Goal: Task Accomplishment & Management: Use online tool/utility

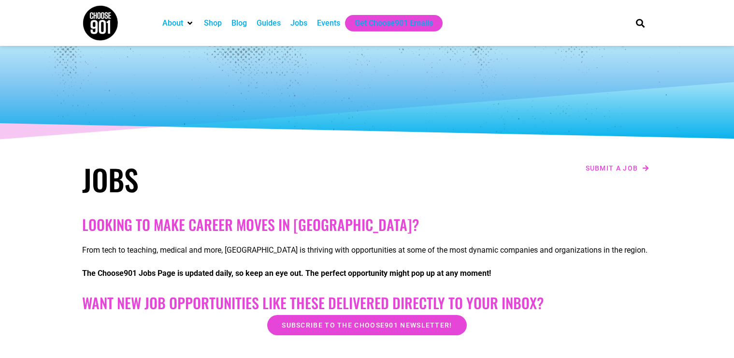
scroll to position [147, 0]
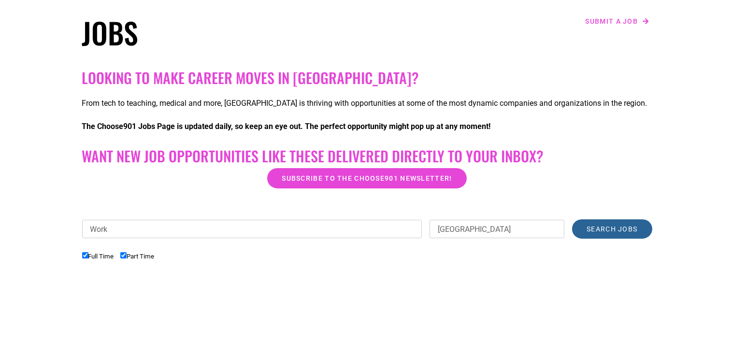
click at [601, 232] on input "Search Jobs" at bounding box center [612, 228] width 80 height 19
click at [602, 231] on input "Search Jobs" at bounding box center [612, 228] width 80 height 19
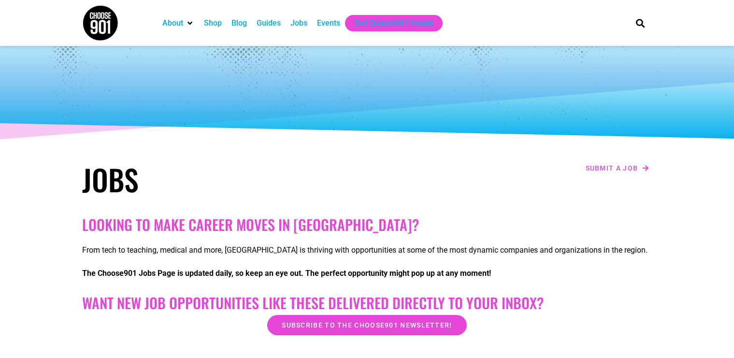
scroll to position [147, 0]
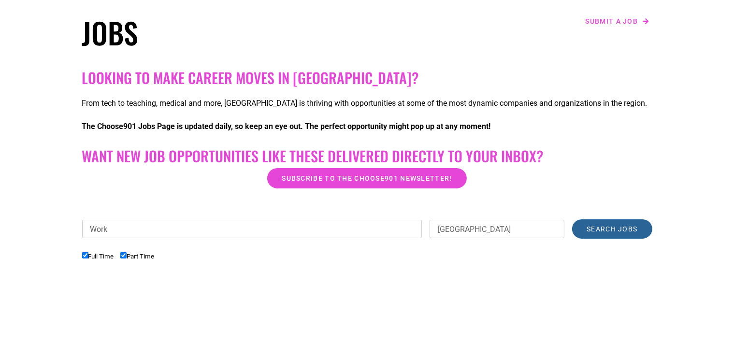
click at [606, 223] on input "Search Jobs" at bounding box center [612, 228] width 80 height 19
click at [606, 225] on input "Search Jobs" at bounding box center [612, 228] width 80 height 19
click at [606, 230] on input "Search Jobs" at bounding box center [612, 228] width 80 height 19
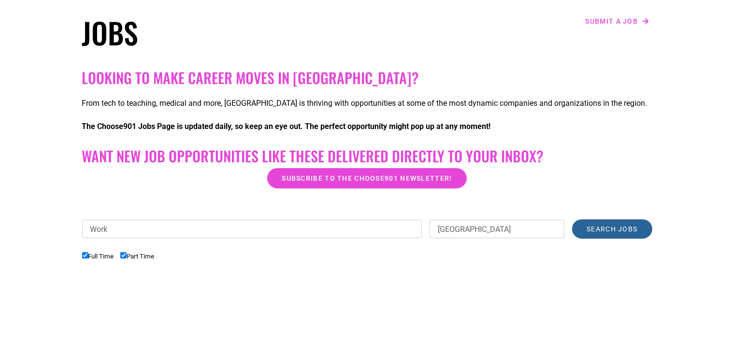
click at [605, 231] on input "Search Jobs" at bounding box center [612, 228] width 80 height 19
drag, startPoint x: 602, startPoint y: 227, endPoint x: 586, endPoint y: 230, distance: 15.7
click at [589, 229] on input "Search Jobs" at bounding box center [612, 228] width 80 height 19
click at [587, 230] on input "Search Jobs" at bounding box center [612, 228] width 80 height 19
click at [591, 230] on input "Search Jobs" at bounding box center [612, 228] width 80 height 19
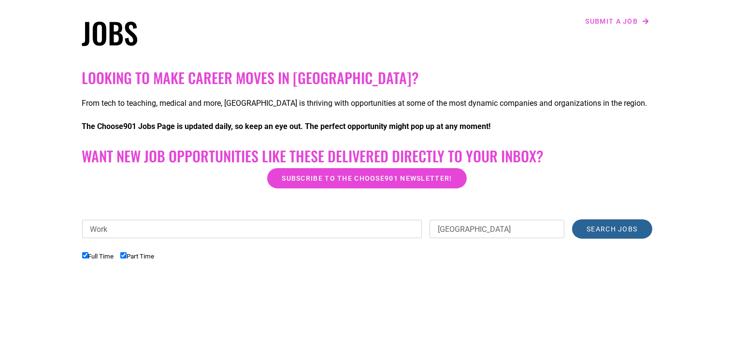
drag, startPoint x: 595, startPoint y: 230, endPoint x: 610, endPoint y: 231, distance: 14.5
click at [598, 231] on input "Search Jobs" at bounding box center [612, 228] width 80 height 19
click at [612, 232] on input "Search Jobs" at bounding box center [612, 228] width 80 height 19
click at [614, 231] on input "Search Jobs" at bounding box center [612, 228] width 80 height 19
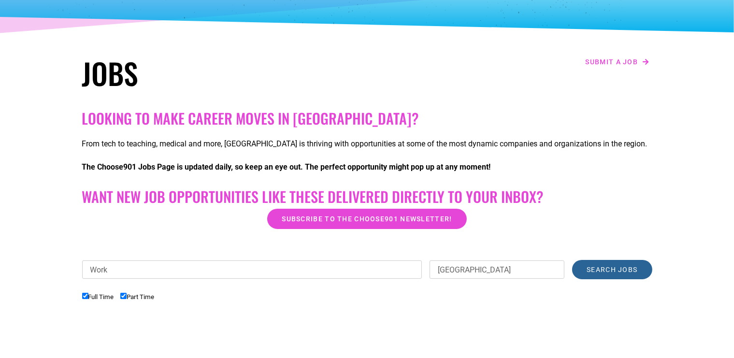
scroll to position [0, 0]
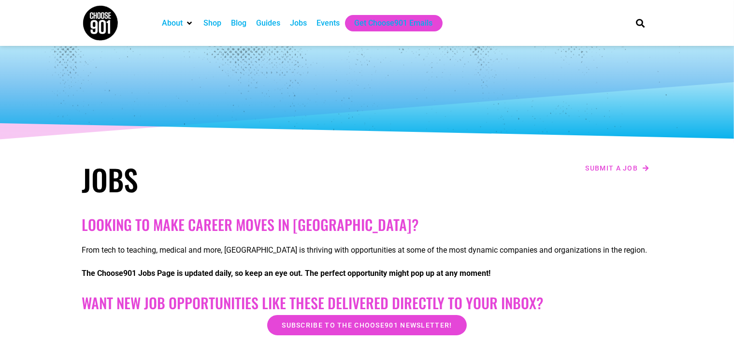
click at [123, 172] on h1 "Jobs" at bounding box center [222, 179] width 280 height 35
click at [407, 24] on div "Get Choose901 Emails" at bounding box center [394, 23] width 78 height 12
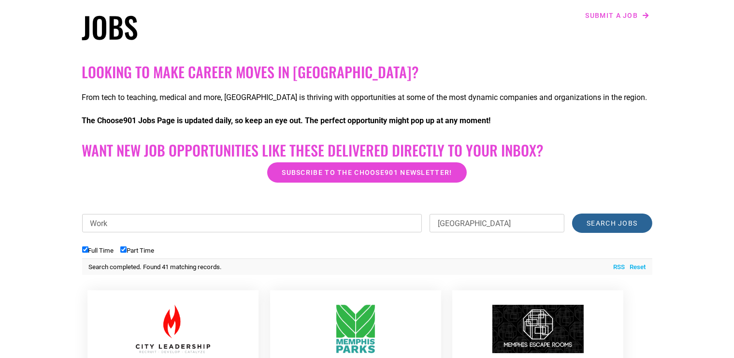
click at [622, 225] on input "Search Jobs" at bounding box center [612, 223] width 80 height 19
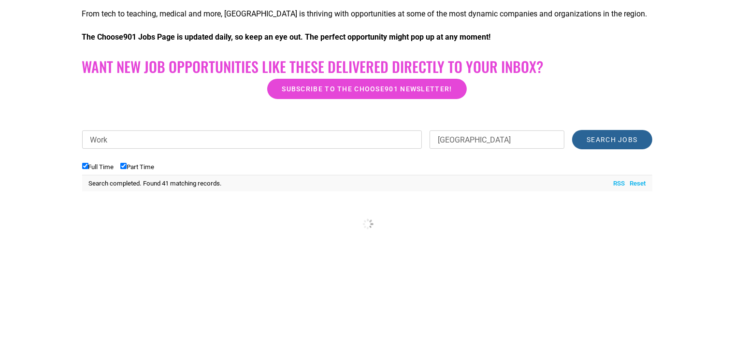
scroll to position [357, 0]
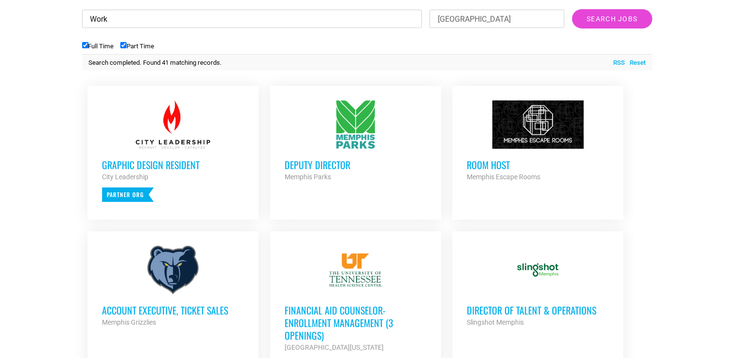
drag, startPoint x: 136, startPoint y: 17, endPoint x: 0, endPoint y: 4, distance: 137.0
click at [82, 10] on input "Work" at bounding box center [252, 19] width 340 height 18
click at [627, 24] on input "Search Jobs" at bounding box center [612, 18] width 80 height 19
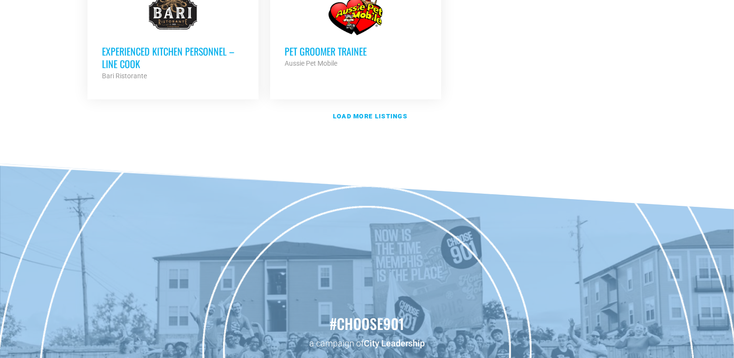
scroll to position [1327, 0]
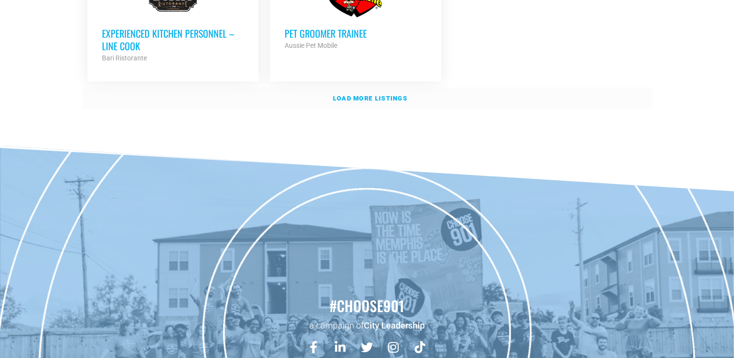
click at [372, 96] on link "Load more listings" at bounding box center [367, 98] width 570 height 22
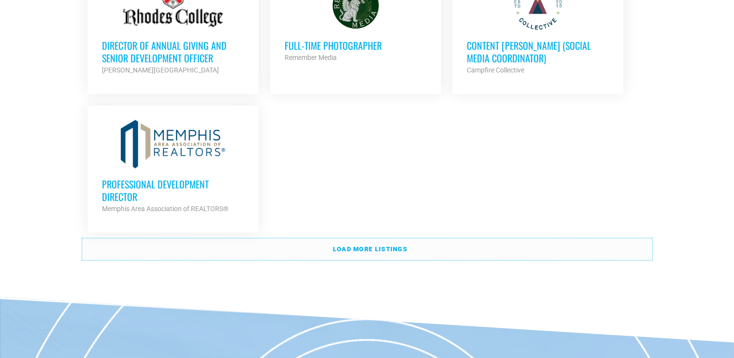
scroll to position [2194, 0]
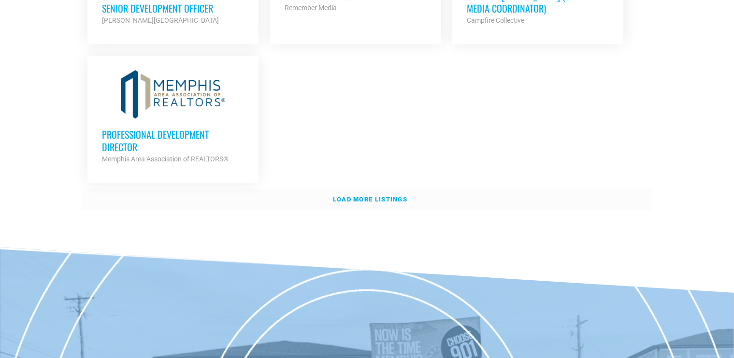
click at [397, 196] on strong "Load more listings" at bounding box center [370, 199] width 74 height 7
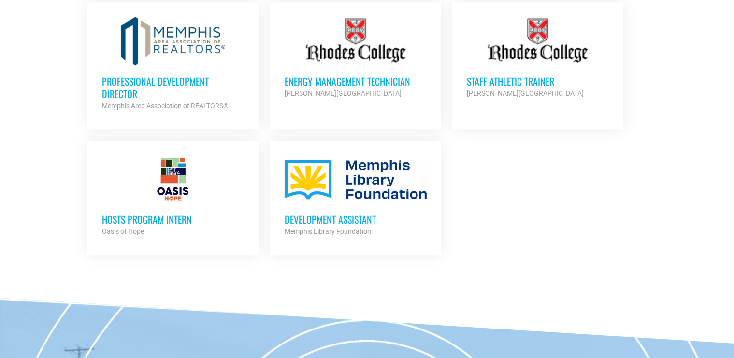
scroll to position [2297, 0]
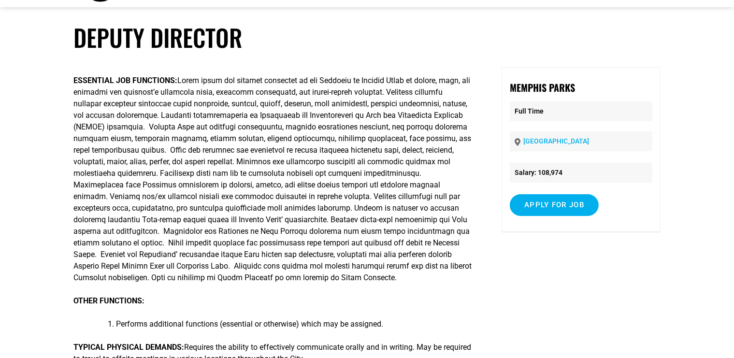
scroll to position [51, 0]
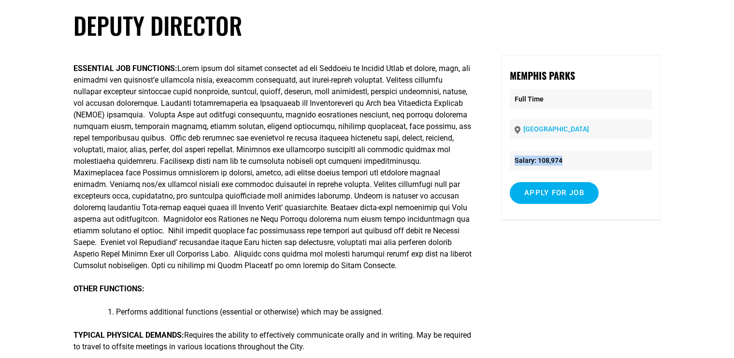
drag, startPoint x: 565, startPoint y: 160, endPoint x: 516, endPoint y: 163, distance: 49.9
click at [516, 163] on li "Salary: 108,974" at bounding box center [581, 161] width 143 height 20
copy li "Salary: 108,974"
click at [64, 39] on article "Deputy Director ESSENTIAL JOB FUNCTIONS: OTHER FUNCTIONS: Performs additional f…" at bounding box center [367, 342] width 734 height 662
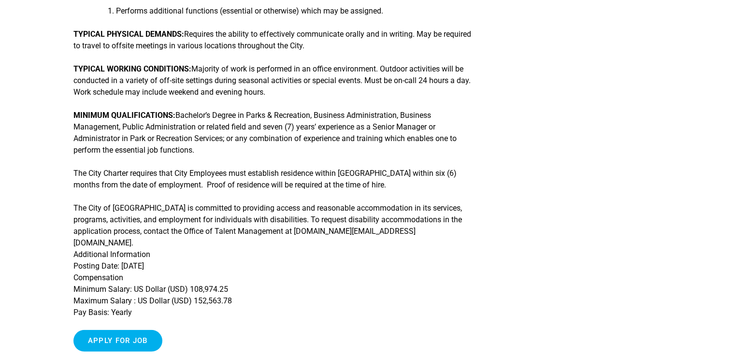
scroll to position [0, 0]
